Goal: Transaction & Acquisition: Subscribe to service/newsletter

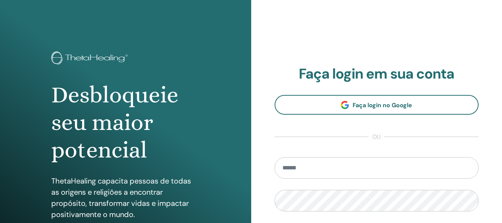
scroll to position [37, 0]
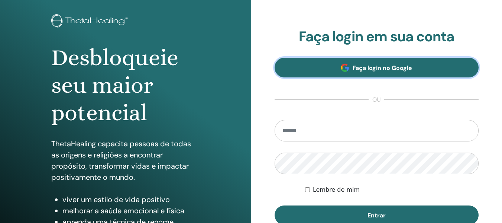
click at [329, 67] on link "Faça login no Google" at bounding box center [377, 68] width 204 height 20
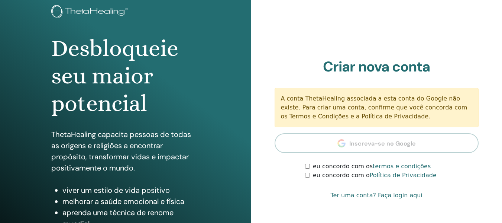
scroll to position [74, 0]
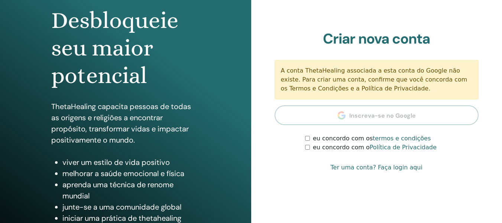
click at [310, 148] on div "eu concordo com o Política de Privacidade" at bounding box center [392, 147] width 174 height 9
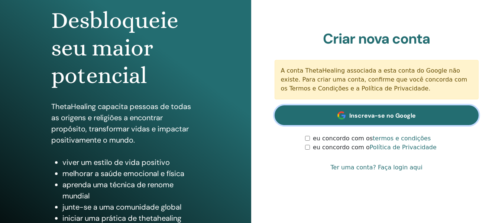
click at [375, 118] on font "Inscreva-se no Google" at bounding box center [382, 115] width 67 height 8
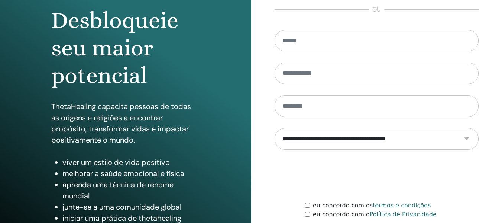
scroll to position [111, 0]
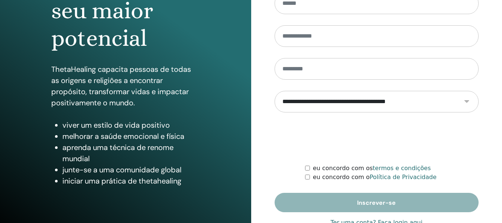
click at [365, 103] on select "**********" at bounding box center [377, 102] width 204 height 22
click at [307, 135] on div at bounding box center [377, 137] width 204 height 29
